Goal: Information Seeking & Learning: Learn about a topic

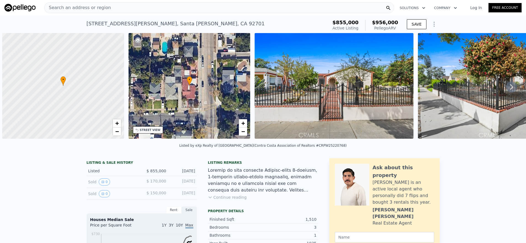
scroll to position [0, 2]
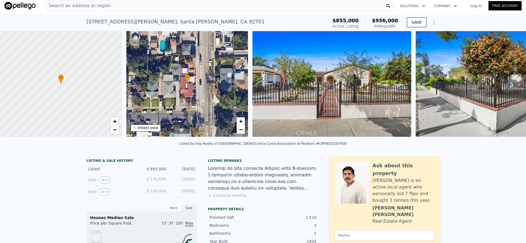
click at [124, 6] on div "Search an address or region" at bounding box center [219, 5] width 350 height 11
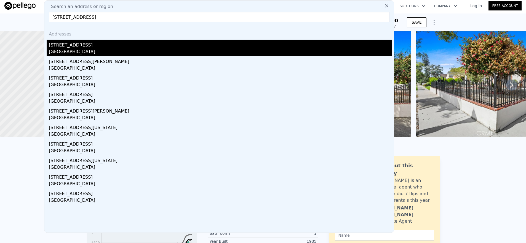
type input "[STREET_ADDRESS]"
click at [127, 44] on div "[STREET_ADDRESS]" at bounding box center [220, 44] width 343 height 9
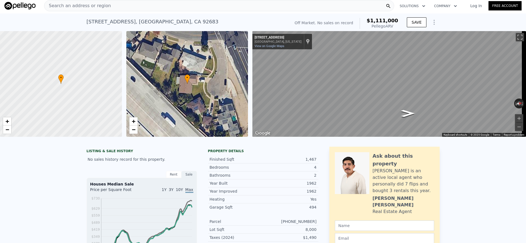
scroll to position [0, 2]
click at [128, 6] on div "Search an address or region" at bounding box center [219, 5] width 350 height 11
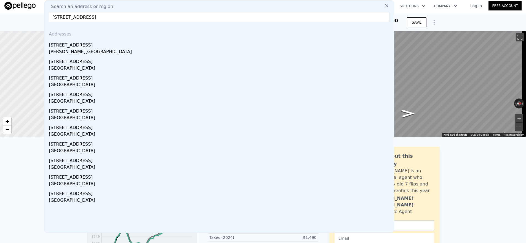
type input "[STREET_ADDRESS]"
click at [149, 43] on div "[STREET_ADDRESS]" at bounding box center [220, 44] width 343 height 9
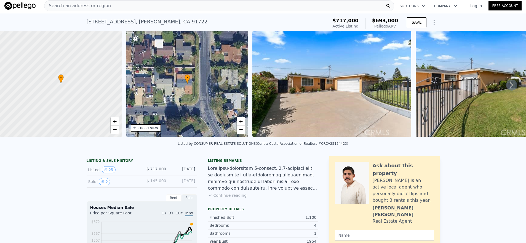
click at [172, 9] on div "Search an address or region" at bounding box center [219, 5] width 350 height 11
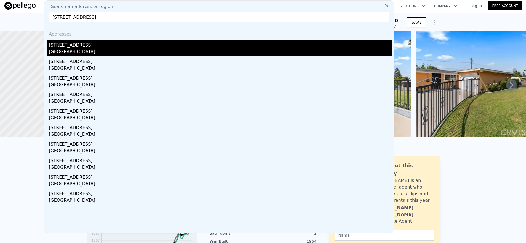
type input "[STREET_ADDRESS]"
click at [172, 50] on div "[GEOGRAPHIC_DATA]" at bounding box center [220, 53] width 343 height 8
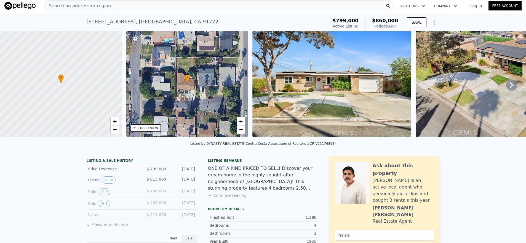
click at [152, 4] on div "Search an address or region" at bounding box center [219, 5] width 350 height 11
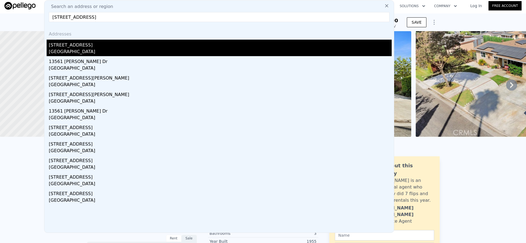
type input "[STREET_ADDRESS]"
click at [161, 48] on div "[STREET_ADDRESS]" at bounding box center [220, 44] width 343 height 9
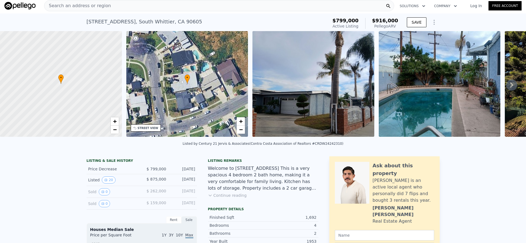
click at [154, 12] on div "Search an address or region Solutions Company Open main menu Log In Free Account" at bounding box center [262, 5] width 517 height 13
click at [161, 10] on div "Search an address or region" at bounding box center [219, 5] width 350 height 11
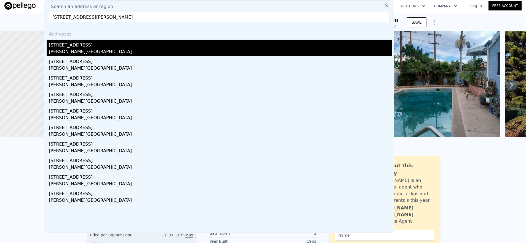
type input "[STREET_ADDRESS][PERSON_NAME]"
click at [193, 53] on div "[PERSON_NAME][GEOGRAPHIC_DATA]" at bounding box center [220, 53] width 343 height 8
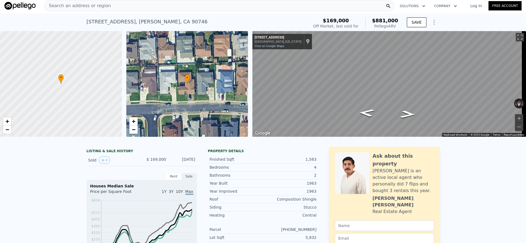
click at [240, 14] on div "[STREET_ADDRESS][PERSON_NAME] Sold [DATE] for $169k (~ARV $881k ) $169,000 Off …" at bounding box center [263, 23] width 353 height 18
click at [240, 9] on div "Search an address or region" at bounding box center [219, 5] width 350 height 11
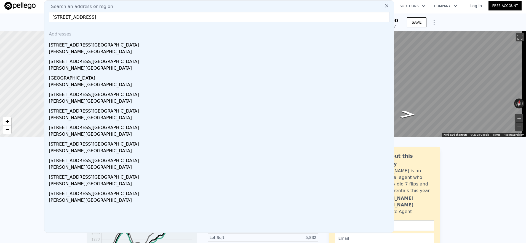
type input "[STREET_ADDRESS]"
click at [219, 55] on div "[PERSON_NAME][GEOGRAPHIC_DATA]" at bounding box center [220, 53] width 343 height 8
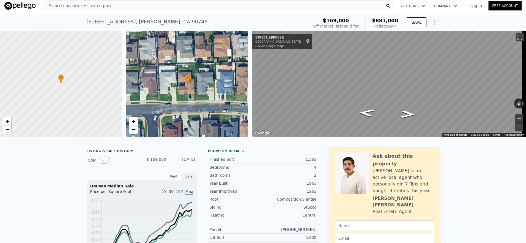
type input "3"
type input "4"
type input "1152"
type input "2183"
type input "4500"
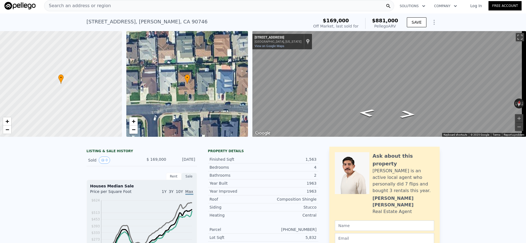
type input "13412"
type input "$ 1,272,000"
type input "7"
type input "$ 74,195"
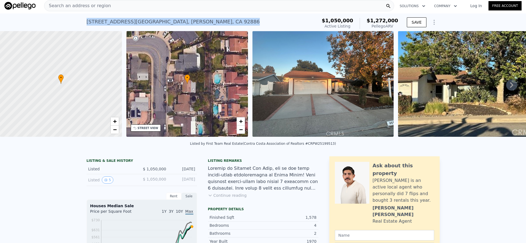
drag, startPoint x: 84, startPoint y: 21, endPoint x: 201, endPoint y: 22, distance: 116.6
click at [202, 22] on div "[STREET_ADDRESS] Active at $1.050m (~ARV $1.272m ) $1,050,000 Active Listing $1…" at bounding box center [263, 23] width 526 height 18
copy div "[STREET_ADDRESS]"
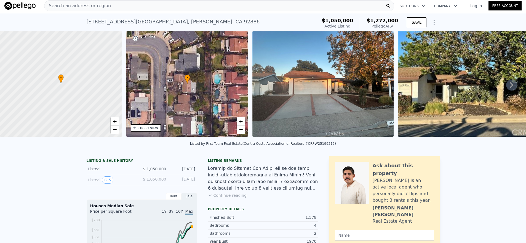
click at [93, 9] on div "Search an address or region" at bounding box center [77, 6] width 66 height 10
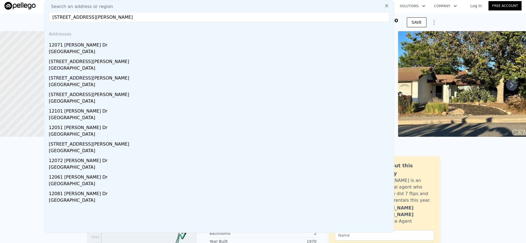
type input "[STREET_ADDRESS][PERSON_NAME]"
click at [114, 43] on div "12071 [PERSON_NAME] Dr" at bounding box center [220, 44] width 343 height 9
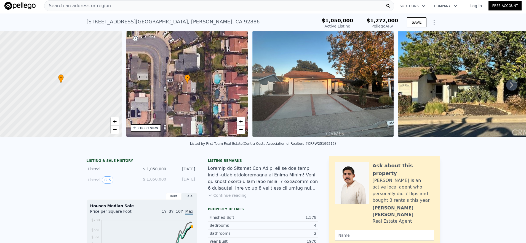
type input "2.5"
type input "1395"
type input "2457"
type input "5100"
type input "9583"
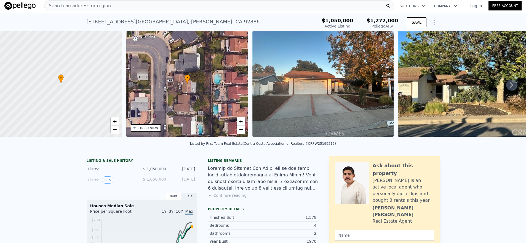
type input "$ 1,074,000"
type input "6"
type input "-$ 55,143"
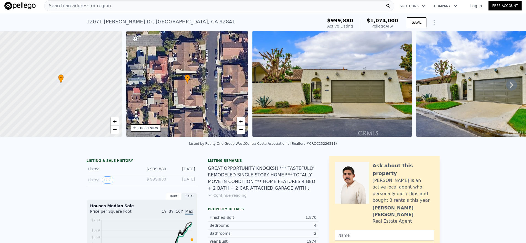
click at [101, 7] on span "Search an address or region" at bounding box center [77, 5] width 66 height 7
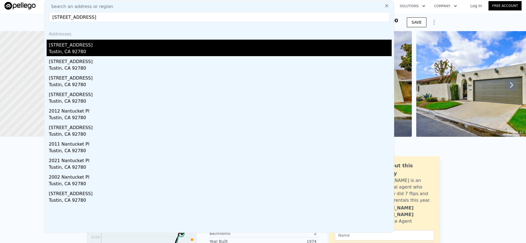
type input "[STREET_ADDRESS]"
click at [115, 50] on div "Tustin, CA 92780" at bounding box center [220, 53] width 343 height 8
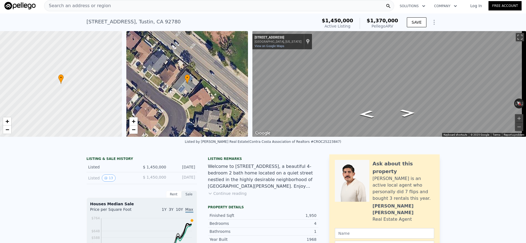
scroll to position [0, 2]
click at [117, 9] on div "Search an address or region" at bounding box center [219, 5] width 350 height 11
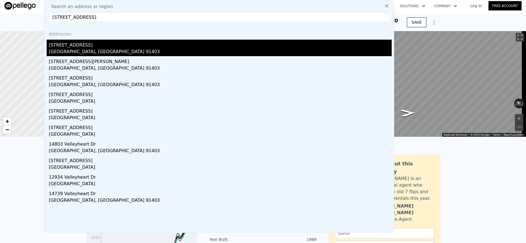
type input "[STREET_ADDRESS]"
click at [118, 54] on div "[GEOGRAPHIC_DATA], [GEOGRAPHIC_DATA] 91403" at bounding box center [220, 53] width 343 height 8
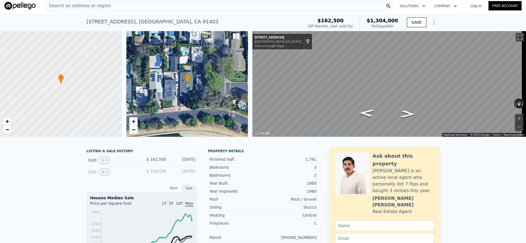
click at [173, 4] on div "Search an address or region" at bounding box center [219, 5] width 350 height 11
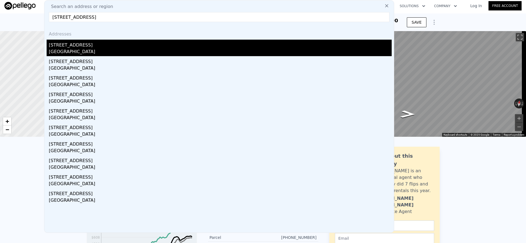
type input "[STREET_ADDRESS]"
click at [147, 52] on div "[GEOGRAPHIC_DATA]" at bounding box center [220, 53] width 343 height 8
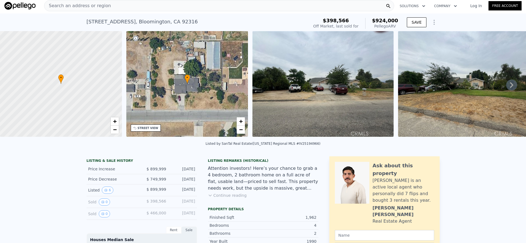
click at [81, 7] on span "Search an address or region" at bounding box center [77, 5] width 66 height 7
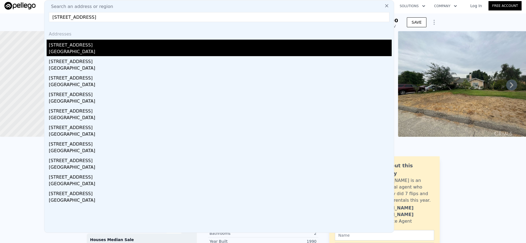
type input "[STREET_ADDRESS]"
click at [83, 51] on div "[GEOGRAPHIC_DATA]" at bounding box center [220, 53] width 343 height 8
